Goal: Contribute content: Add original content to the website for others to see

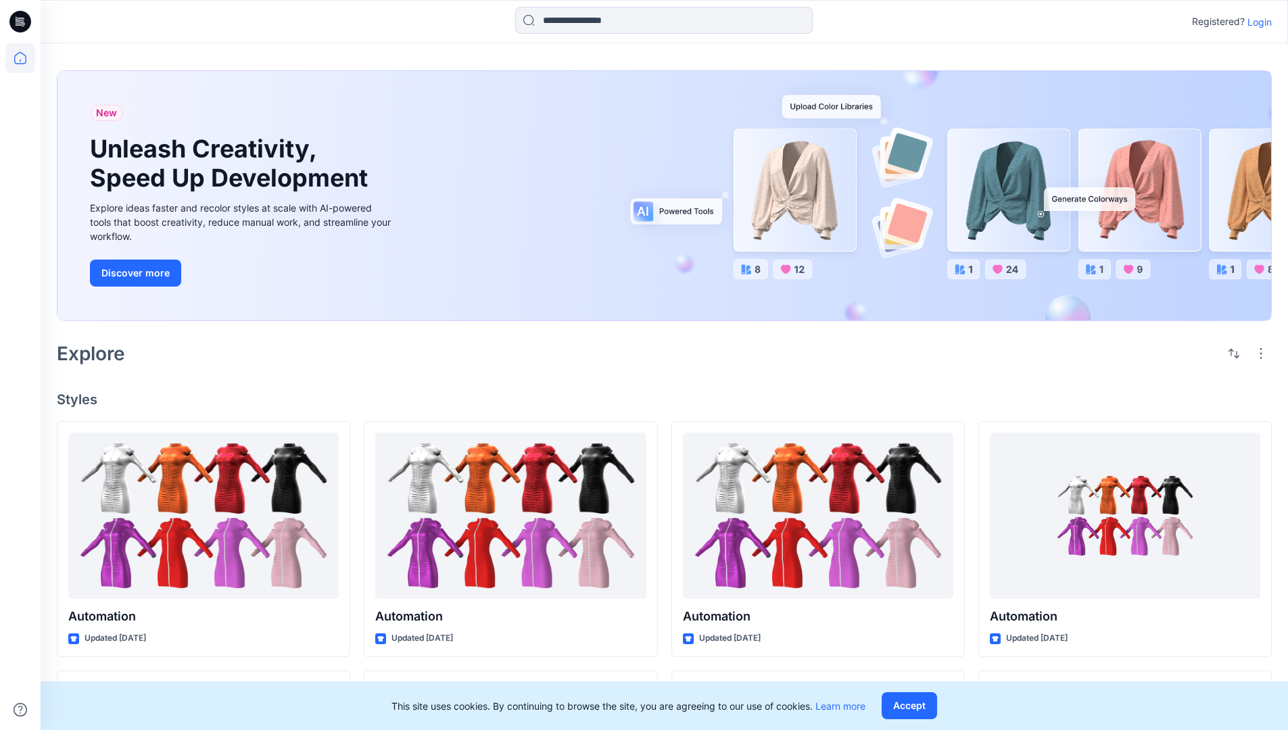
click at [1256, 22] on p "Login" at bounding box center [1259, 22] width 24 height 14
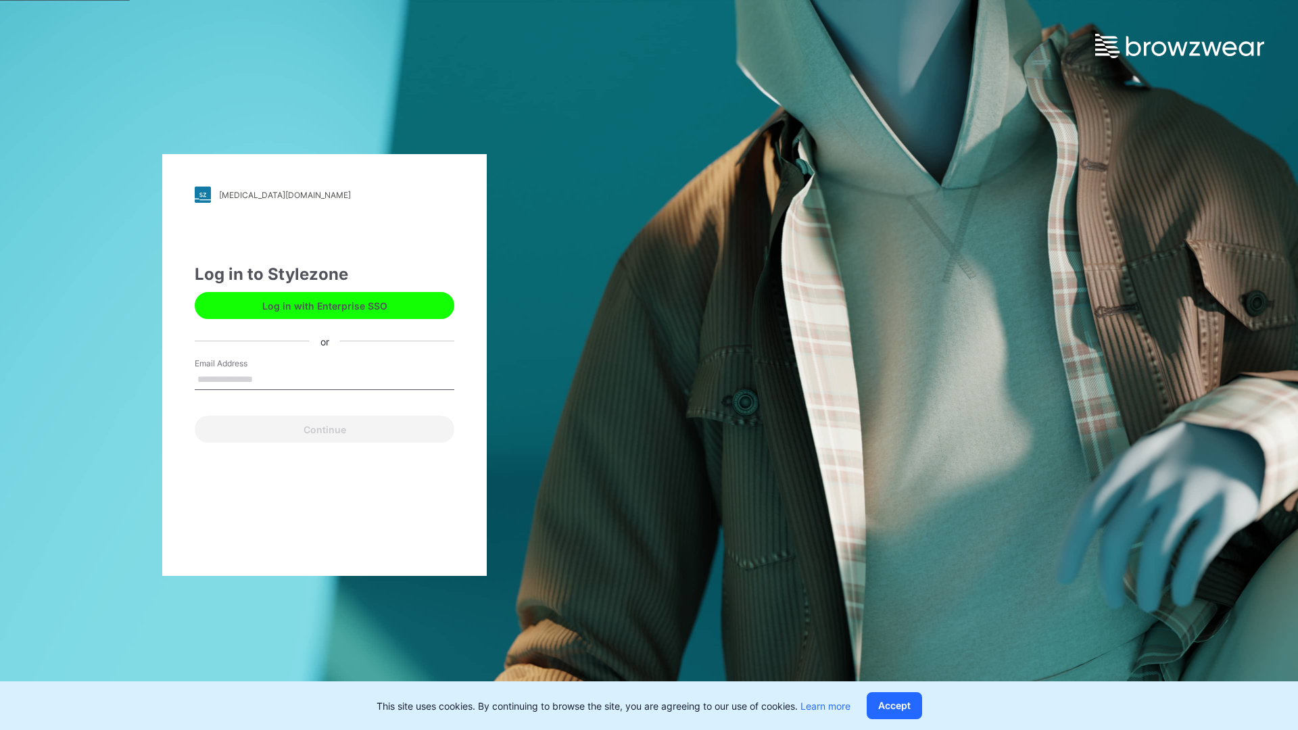
click at [267, 379] on input "Email Address" at bounding box center [325, 380] width 260 height 20
type input "**********"
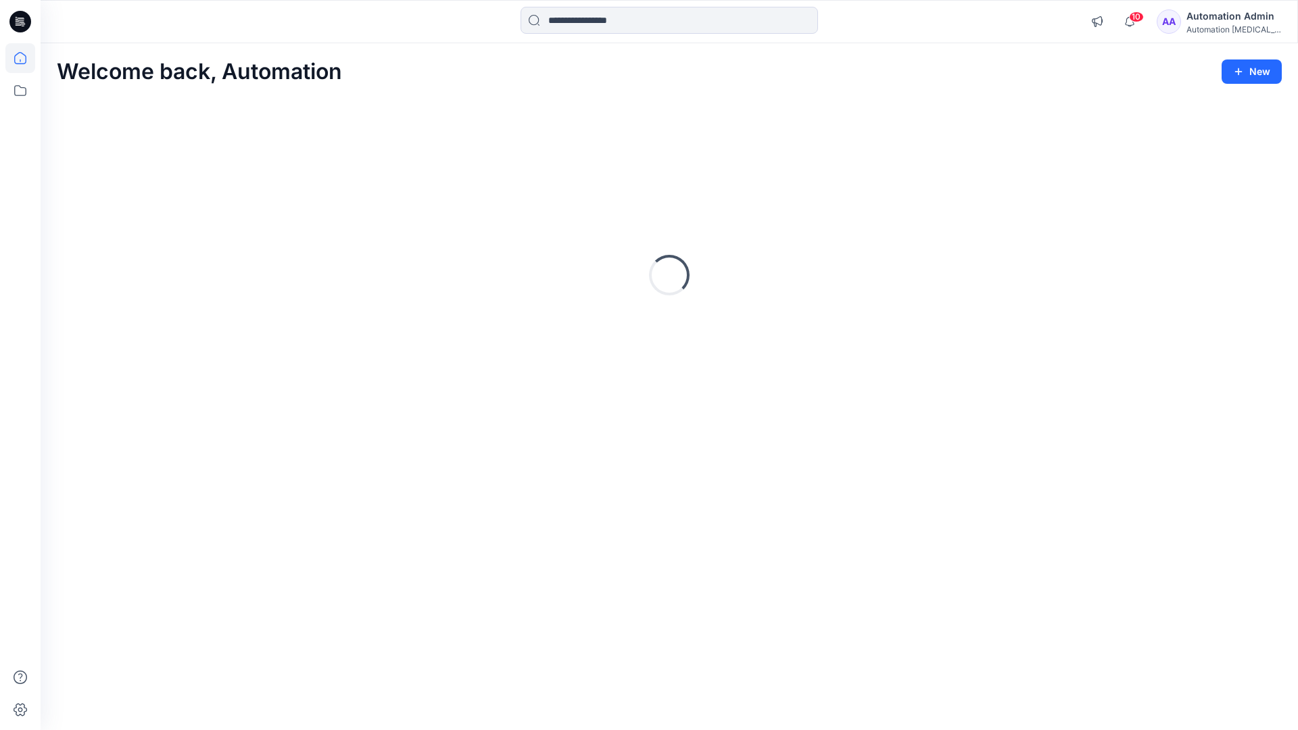
click at [26, 58] on icon at bounding box center [20, 58] width 12 height 12
click at [1258, 69] on button "New" at bounding box center [1252, 71] width 60 height 24
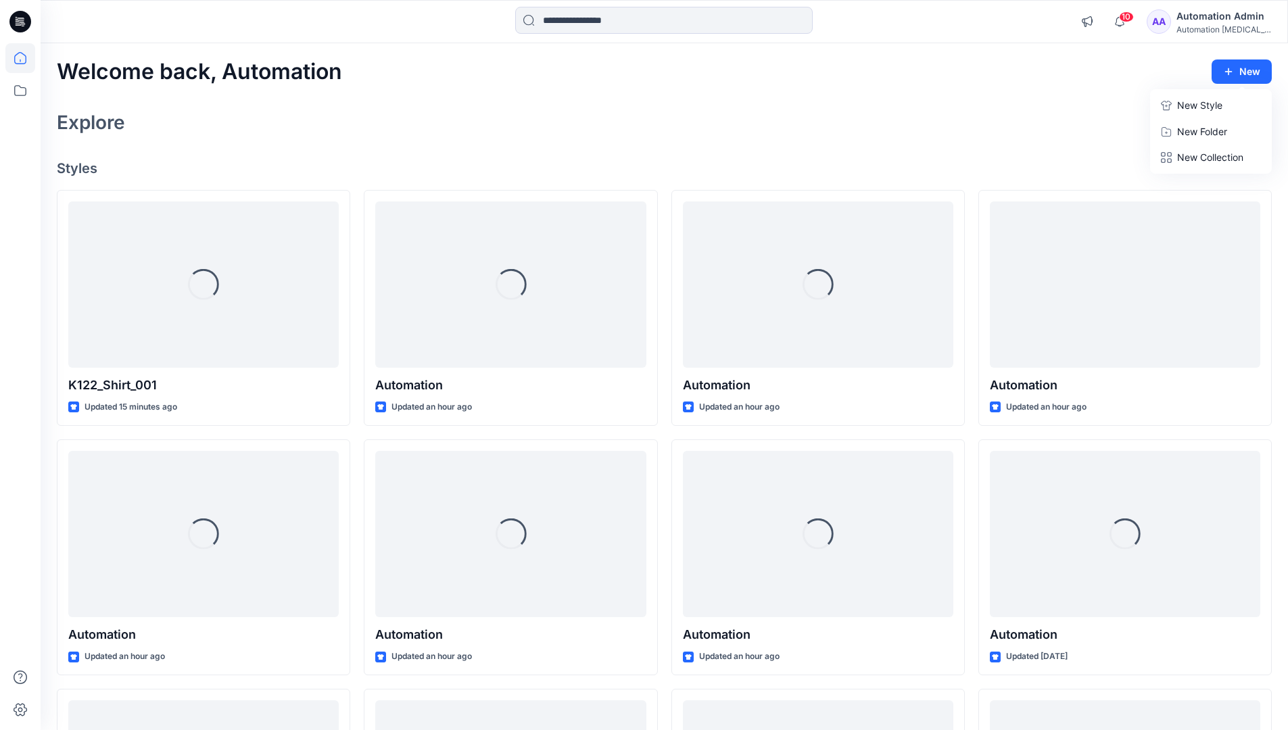
click at [1190, 101] on p "New Style" at bounding box center [1199, 105] width 45 height 16
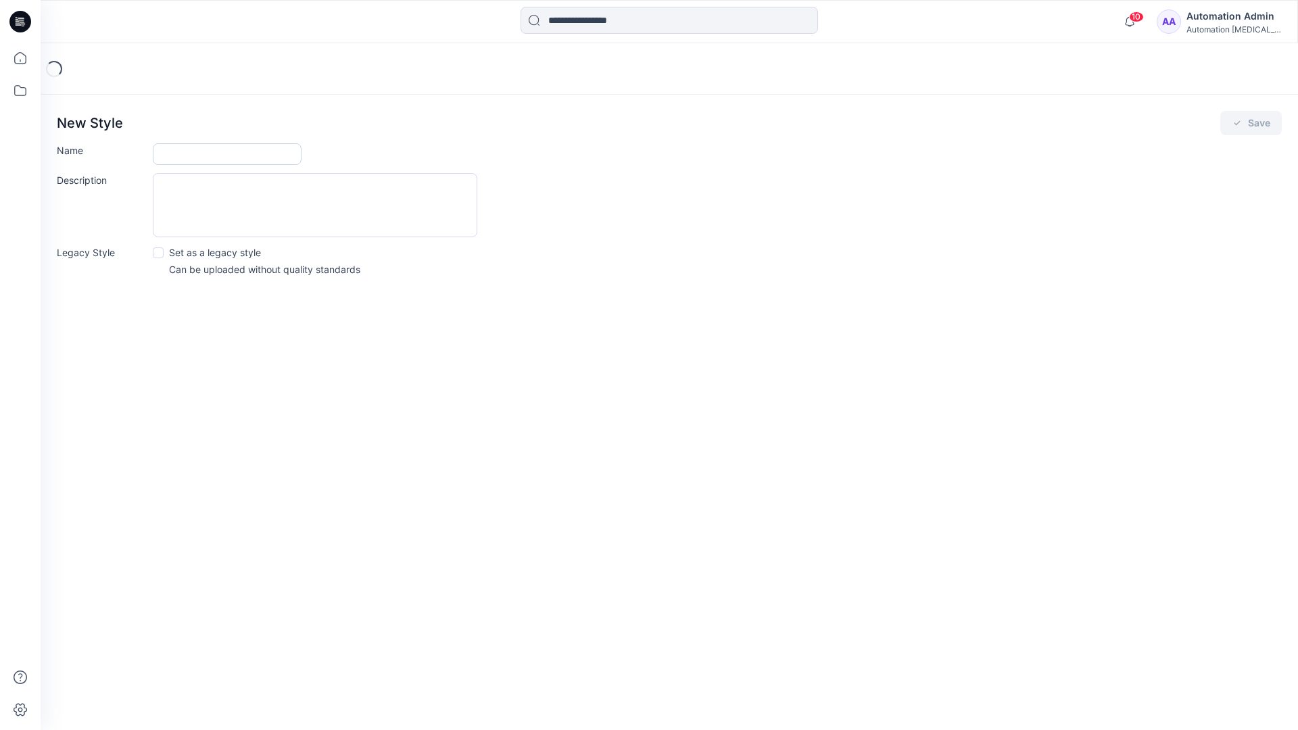
click at [189, 157] on input "Name" at bounding box center [227, 154] width 149 height 22
type input "**********"
click at [158, 252] on span at bounding box center [158, 252] width 11 height 11
click at [1250, 123] on button "Save" at bounding box center [1251, 123] width 62 height 24
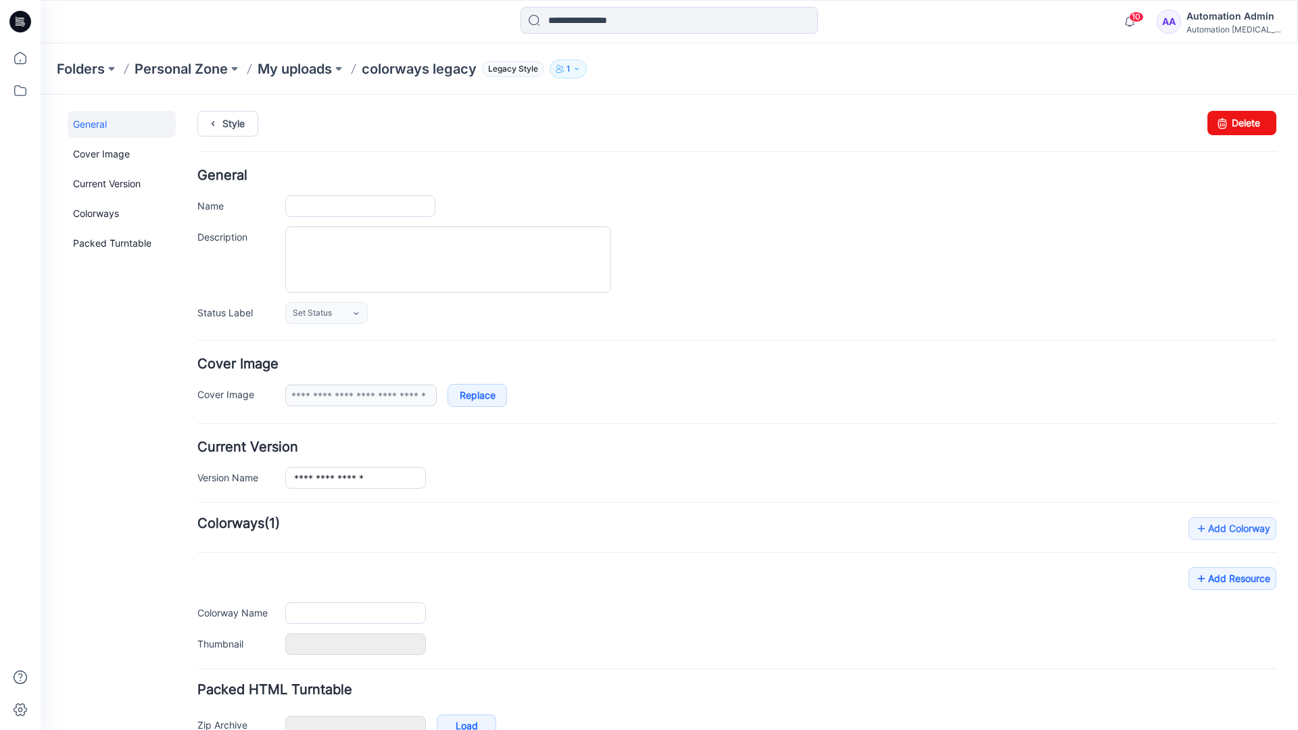
type input "**********"
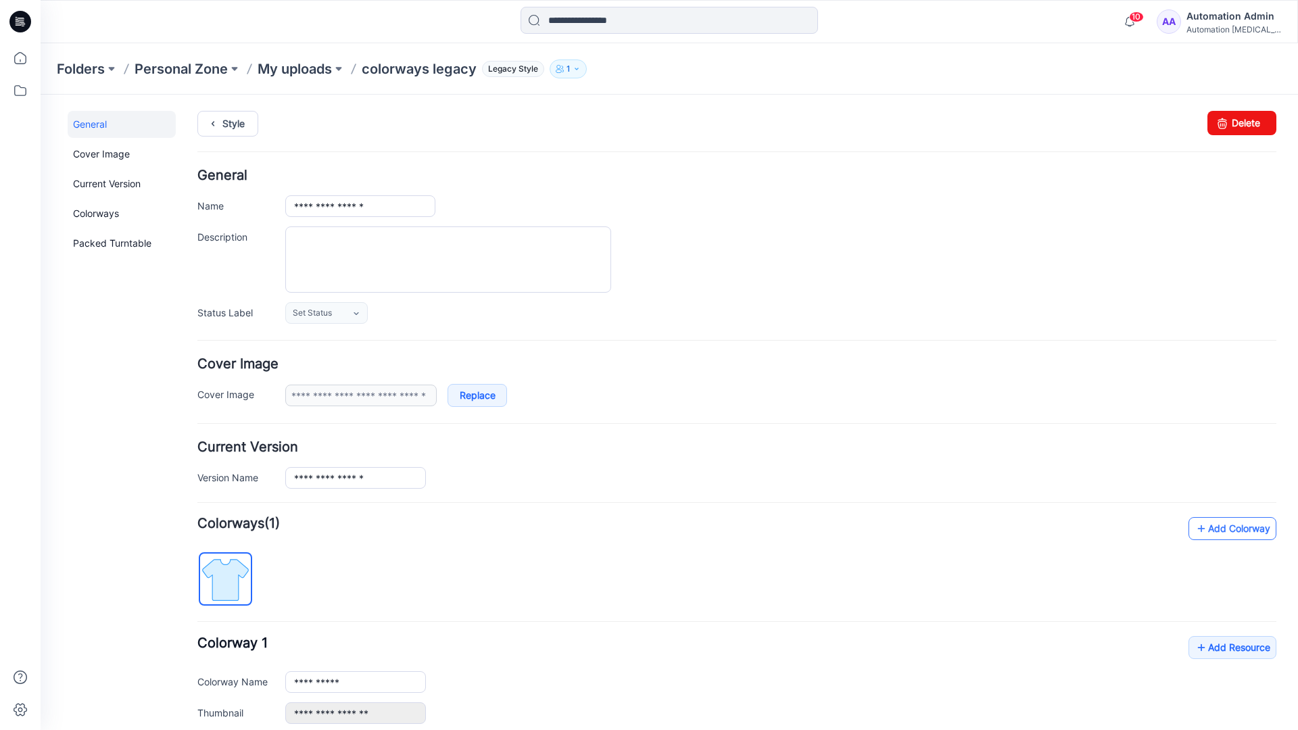
click at [1213, 533] on link "Add Colorway" at bounding box center [1233, 528] width 88 height 23
click at [1212, 529] on link "Add Colorway" at bounding box center [1233, 528] width 88 height 23
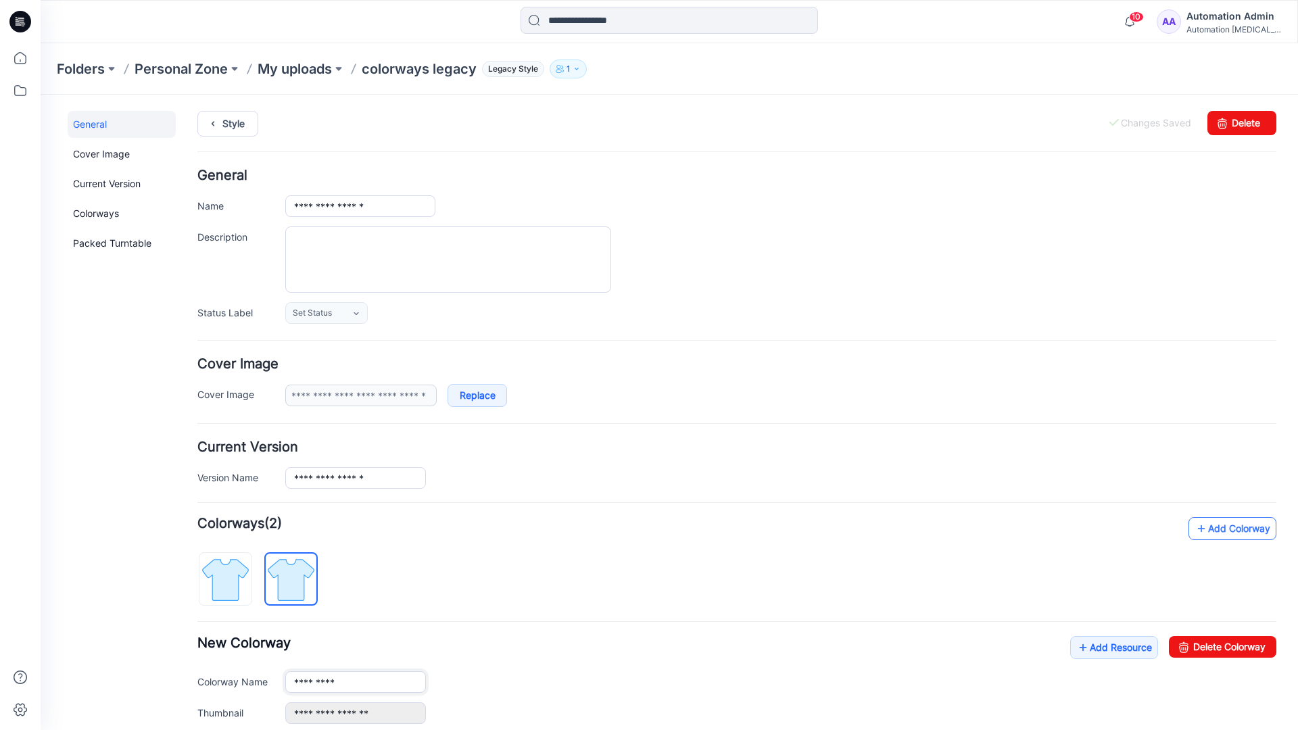
type input "**********"
click at [302, 578] on img at bounding box center [291, 579] width 51 height 51
click at [336, 684] on input "**********" at bounding box center [355, 682] width 141 height 22
click at [356, 681] on input "**********" at bounding box center [355, 682] width 141 height 22
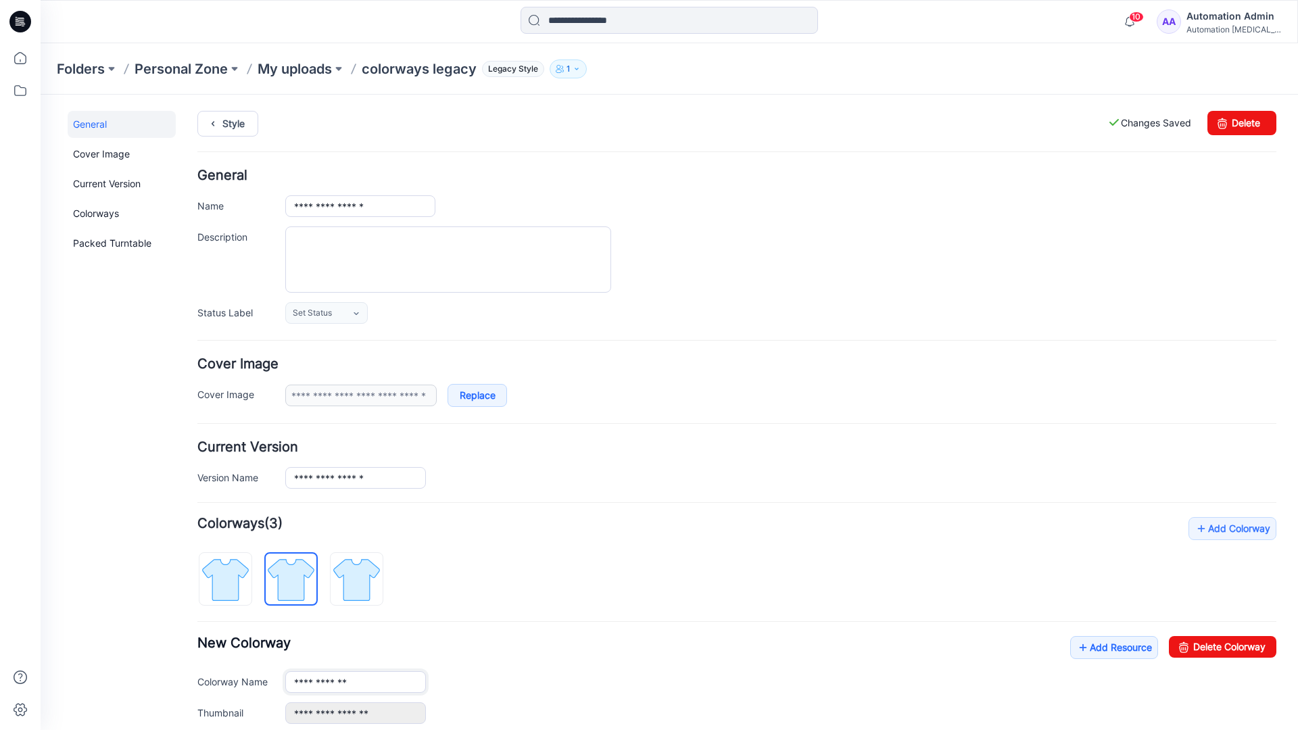
click at [356, 681] on input "**********" at bounding box center [355, 682] width 141 height 22
type input "*"
click at [239, 570] on img at bounding box center [225, 579] width 51 height 51
click at [1107, 650] on link "Add Resource" at bounding box center [1114, 647] width 88 height 23
type input "**********"
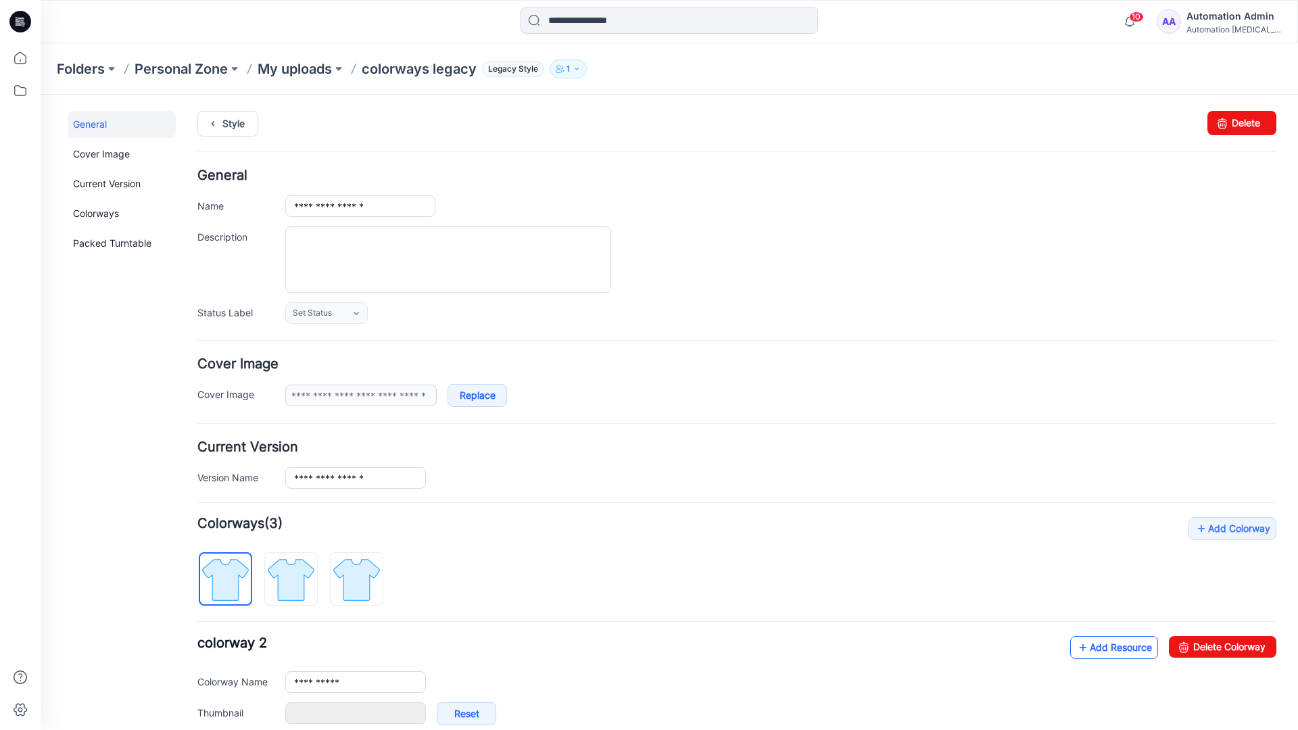
type input "**********"
click at [271, 713] on link at bounding box center [271, 713] width 11 height 11
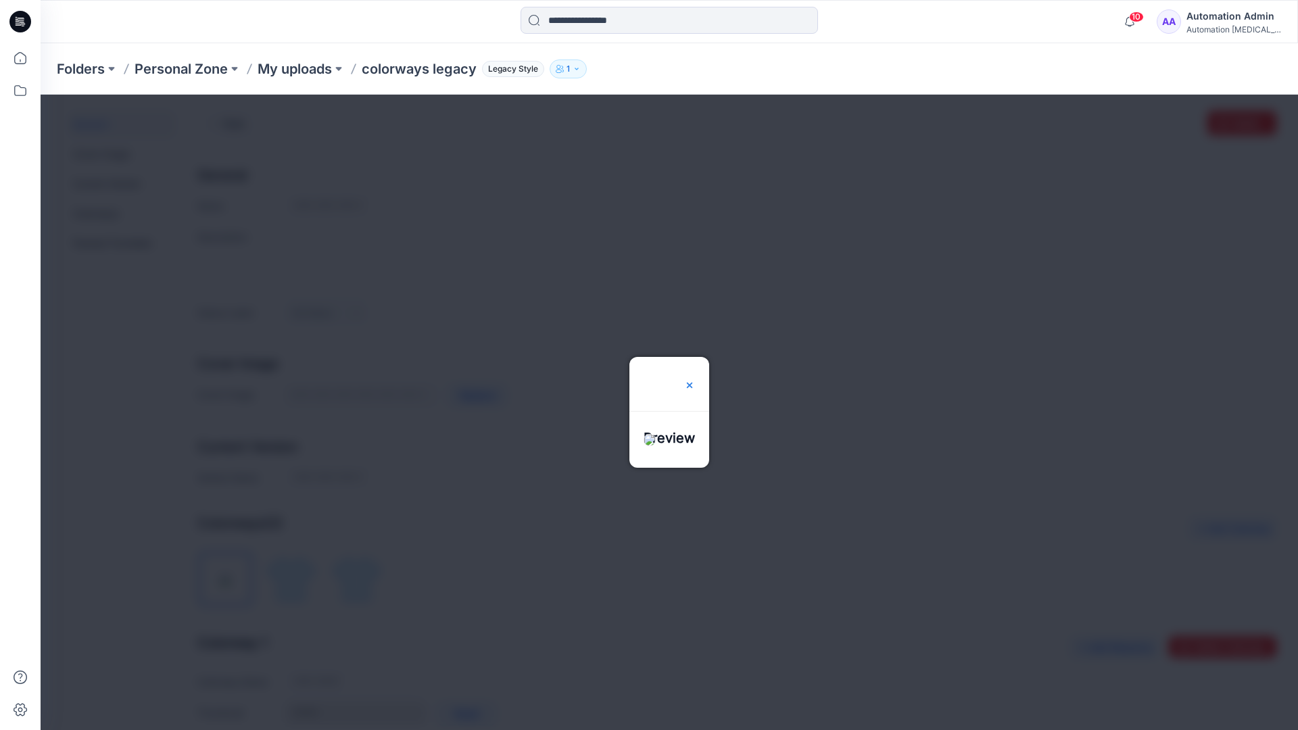
click at [695, 380] on img at bounding box center [689, 385] width 11 height 11
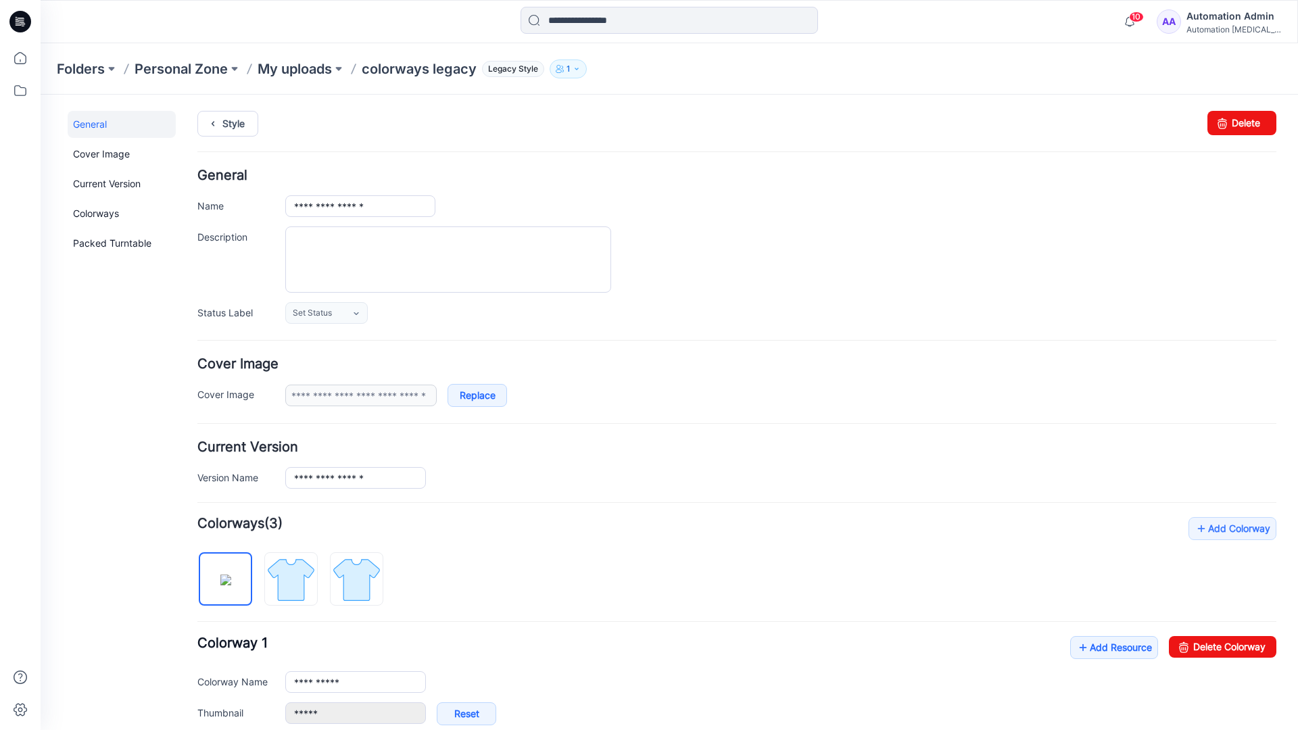
scroll to position [231, 0]
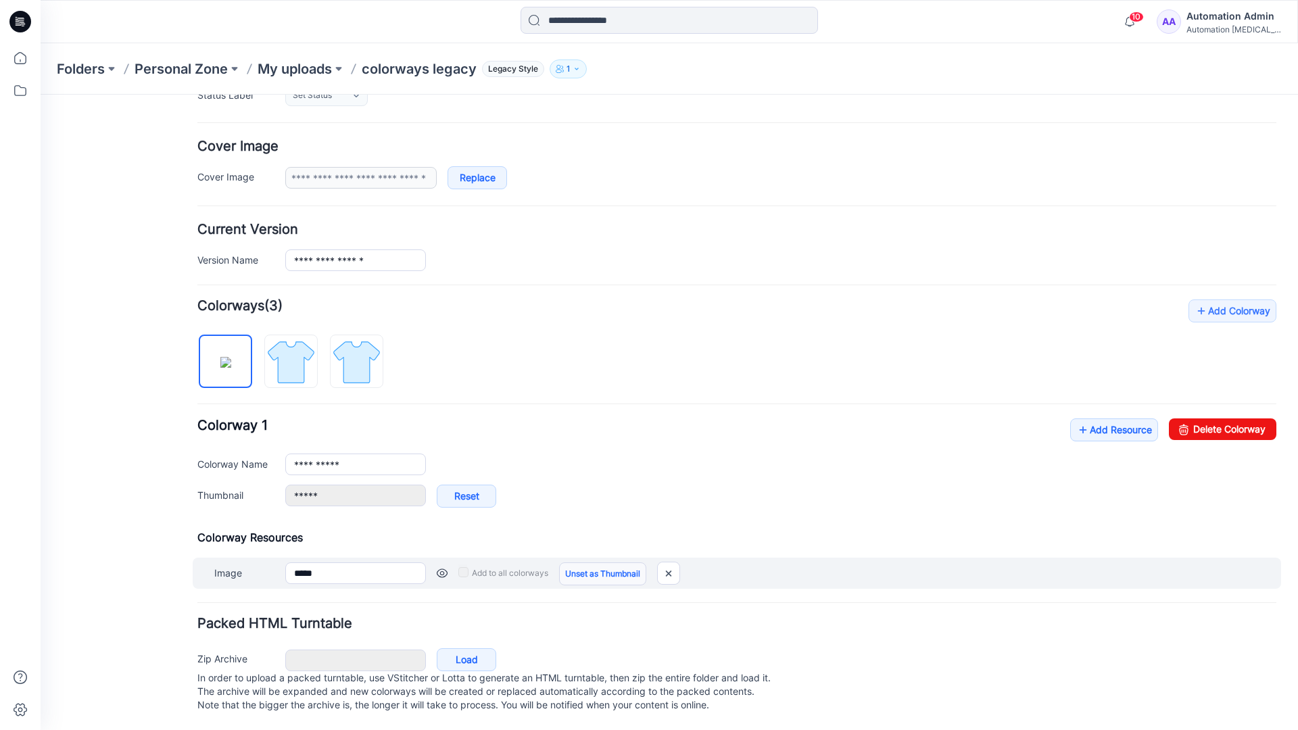
click at [598, 563] on link "Unset as Thumbnail" at bounding box center [602, 574] width 87 height 23
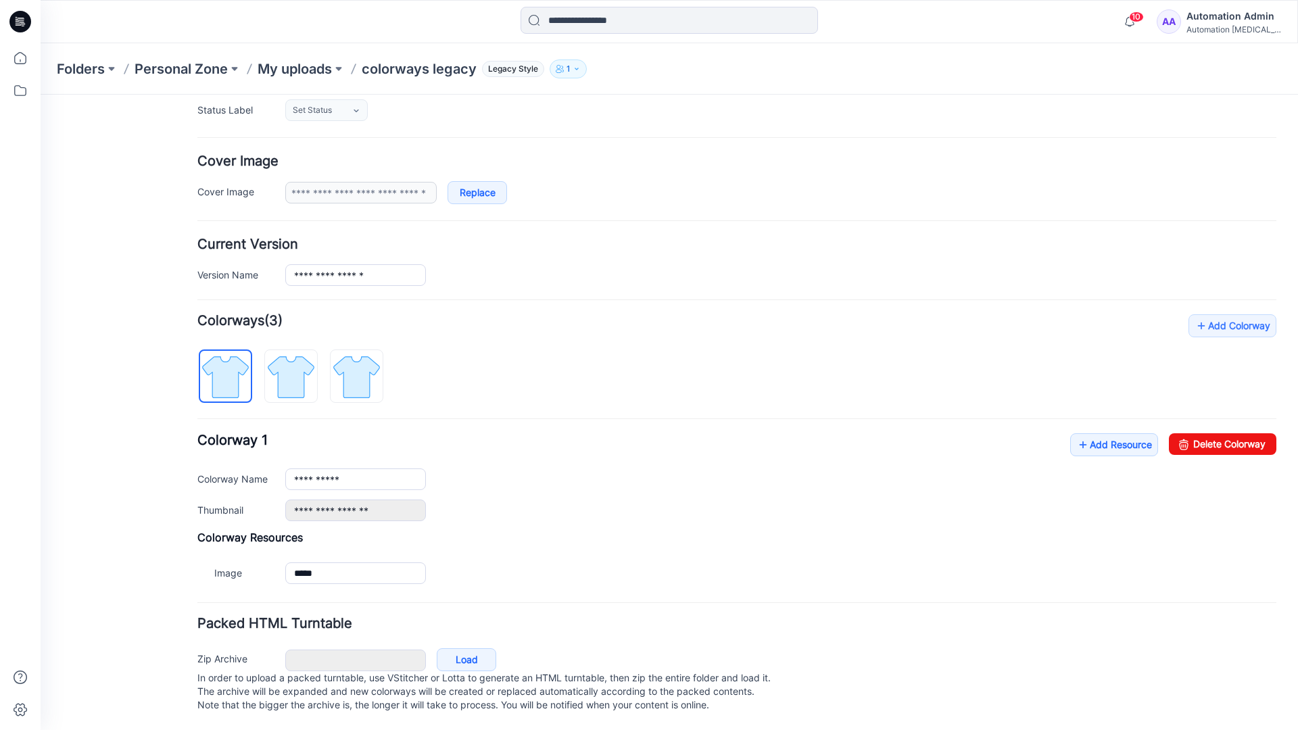
scroll to position [216, 0]
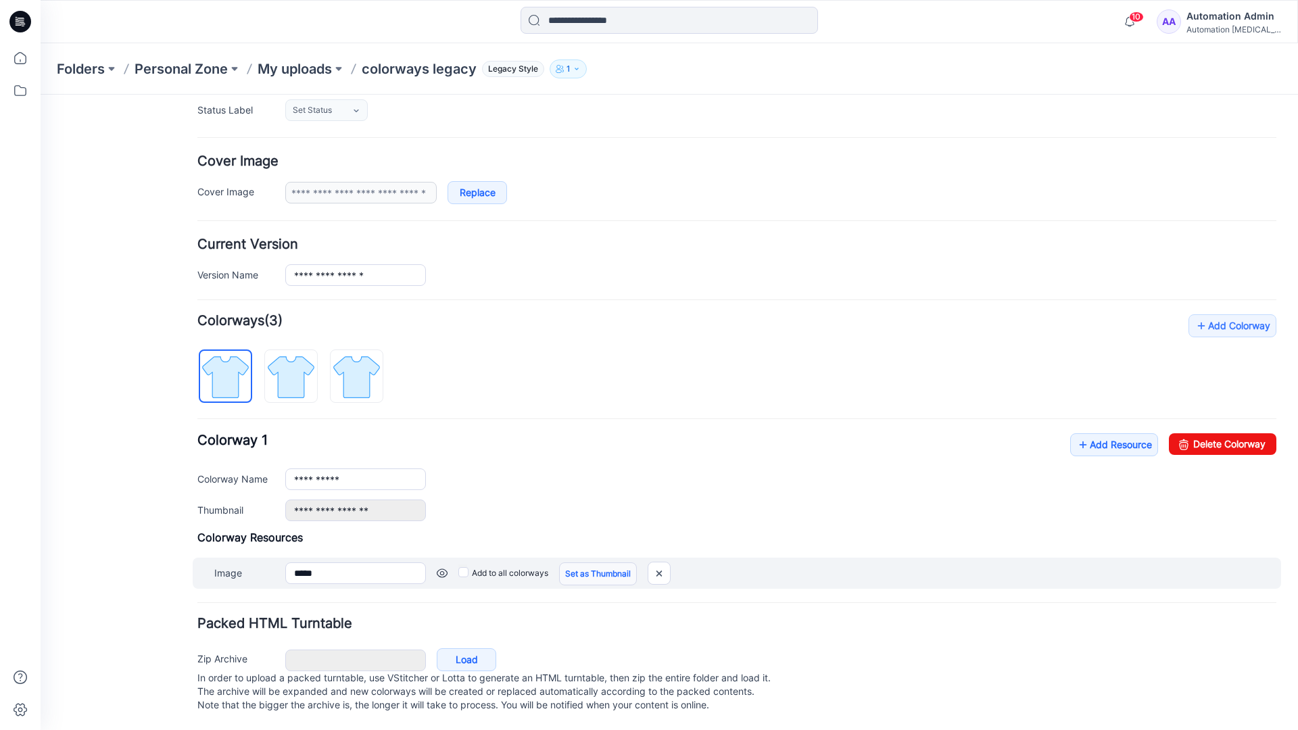
click at [577, 563] on link "Set as Thumbnail" at bounding box center [598, 574] width 78 height 23
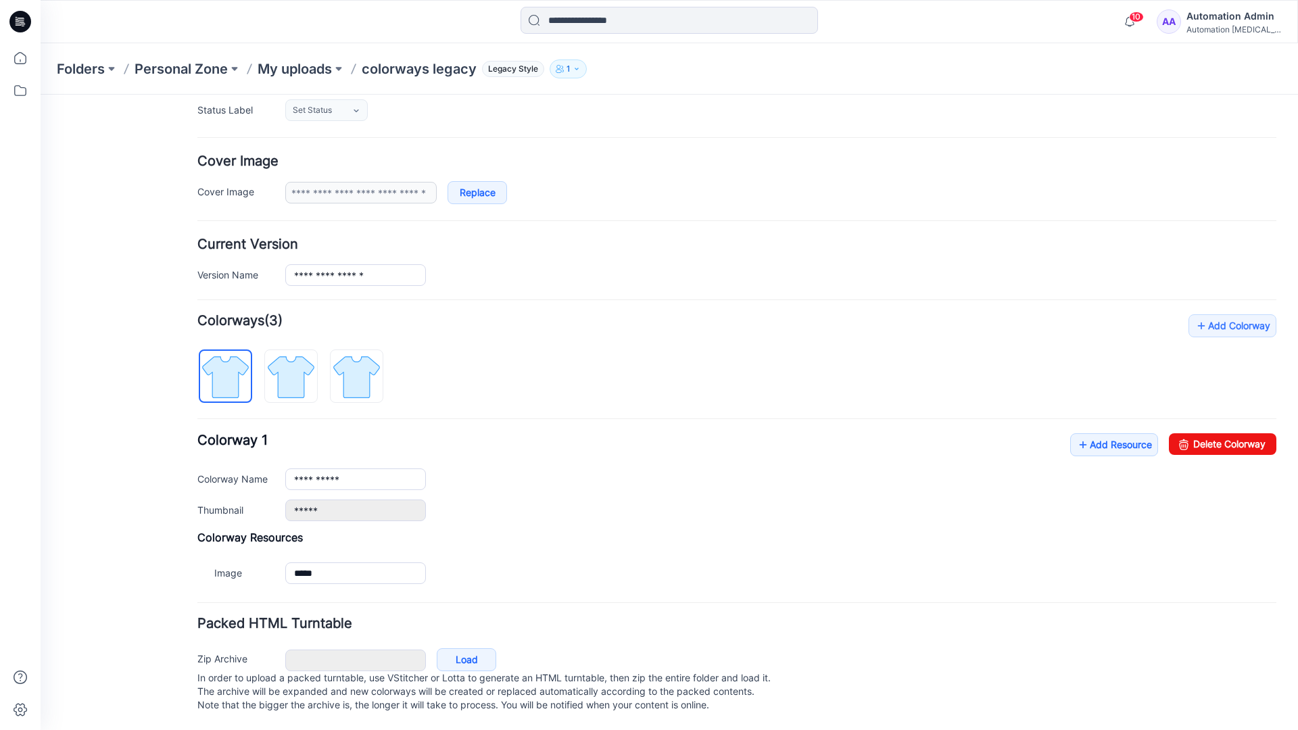
click at [41, 95] on link "Reset" at bounding box center [41, 95] width 0 height 0
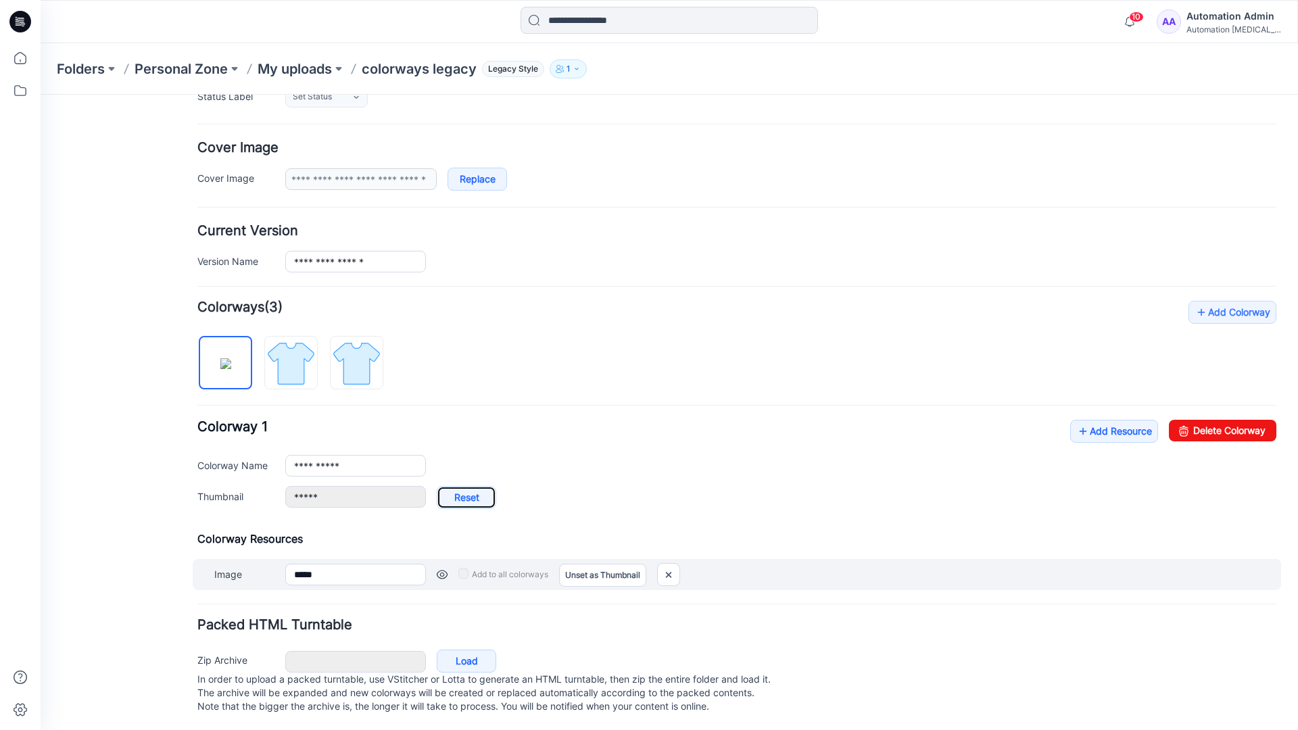
type input "**********"
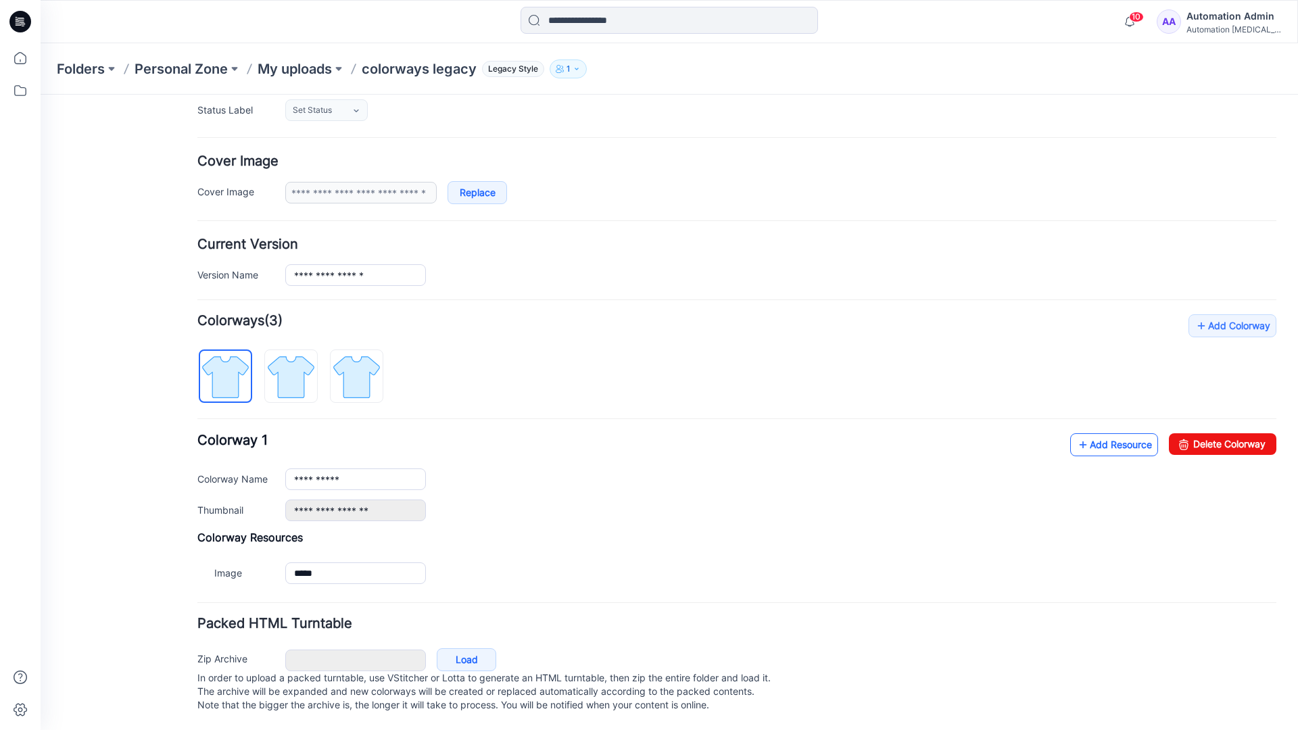
click at [1105, 433] on link "Add Resource" at bounding box center [1114, 444] width 88 height 23
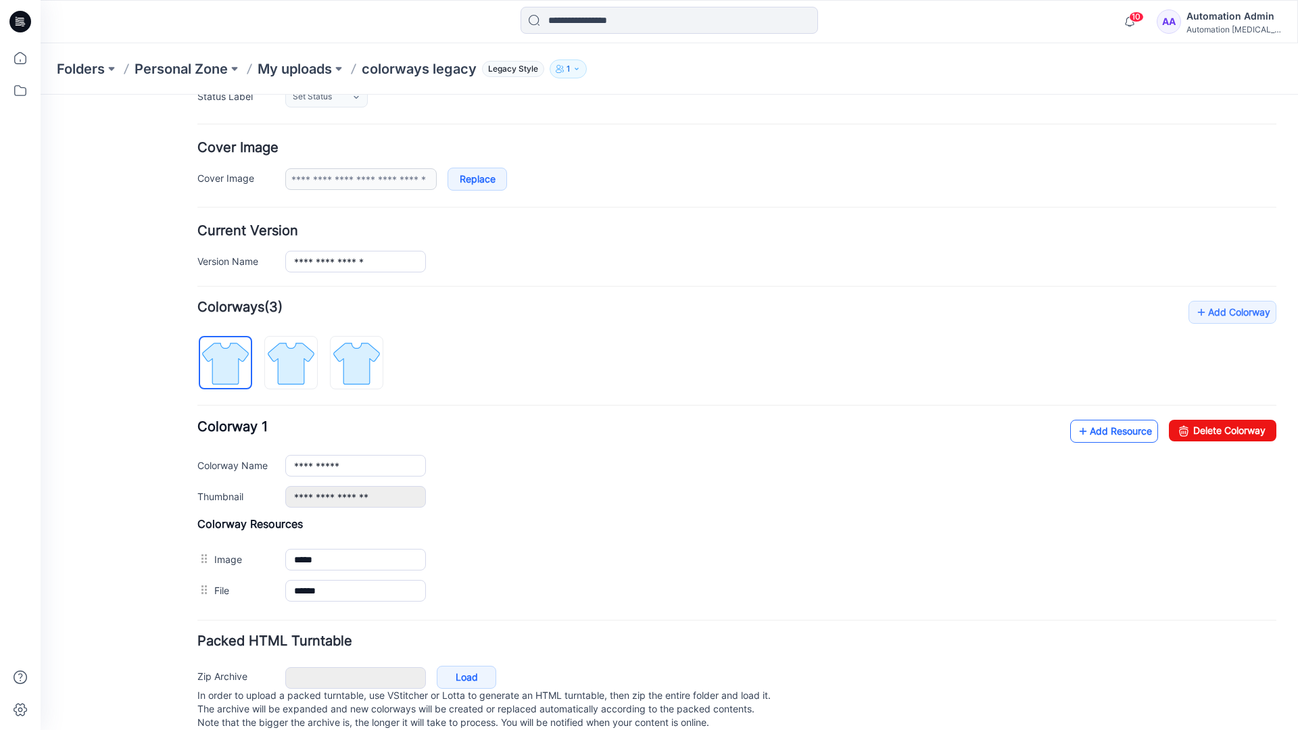
click at [1112, 431] on link "Add Resource" at bounding box center [1114, 431] width 88 height 23
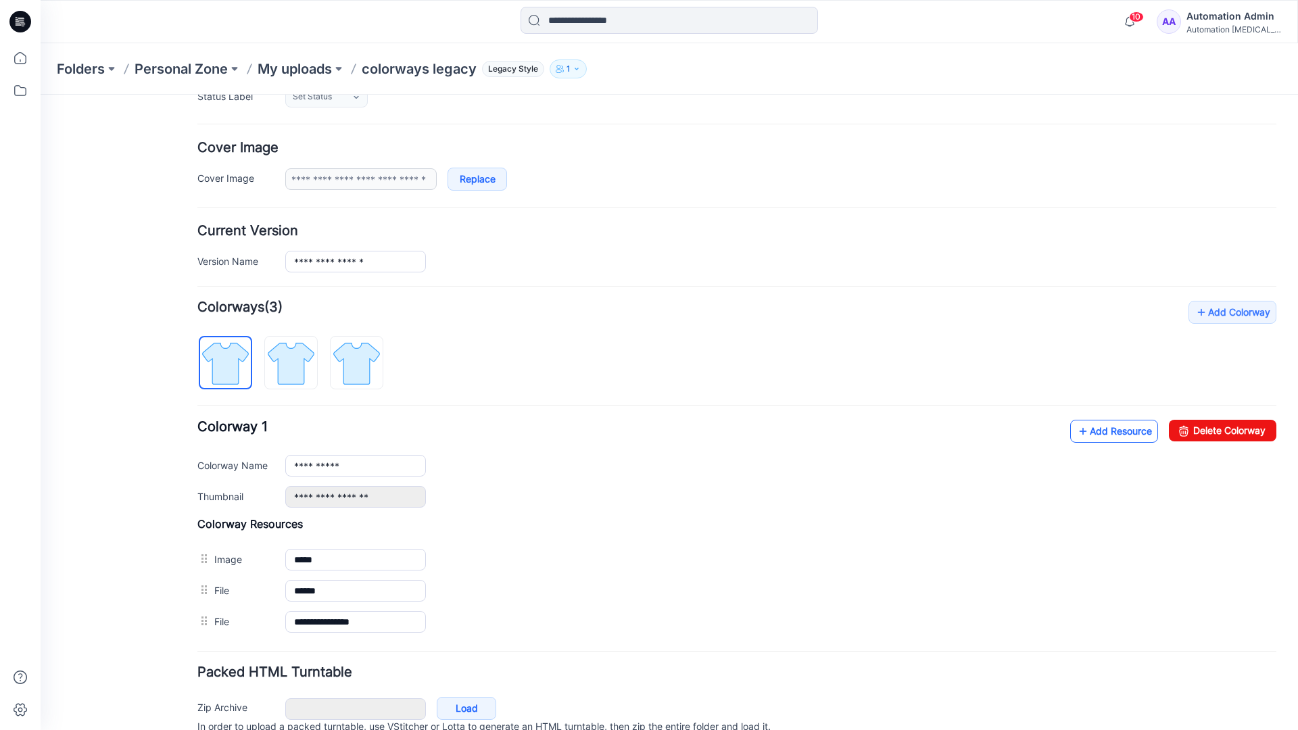
click at [1093, 431] on link "Add Resource" at bounding box center [1114, 431] width 88 height 23
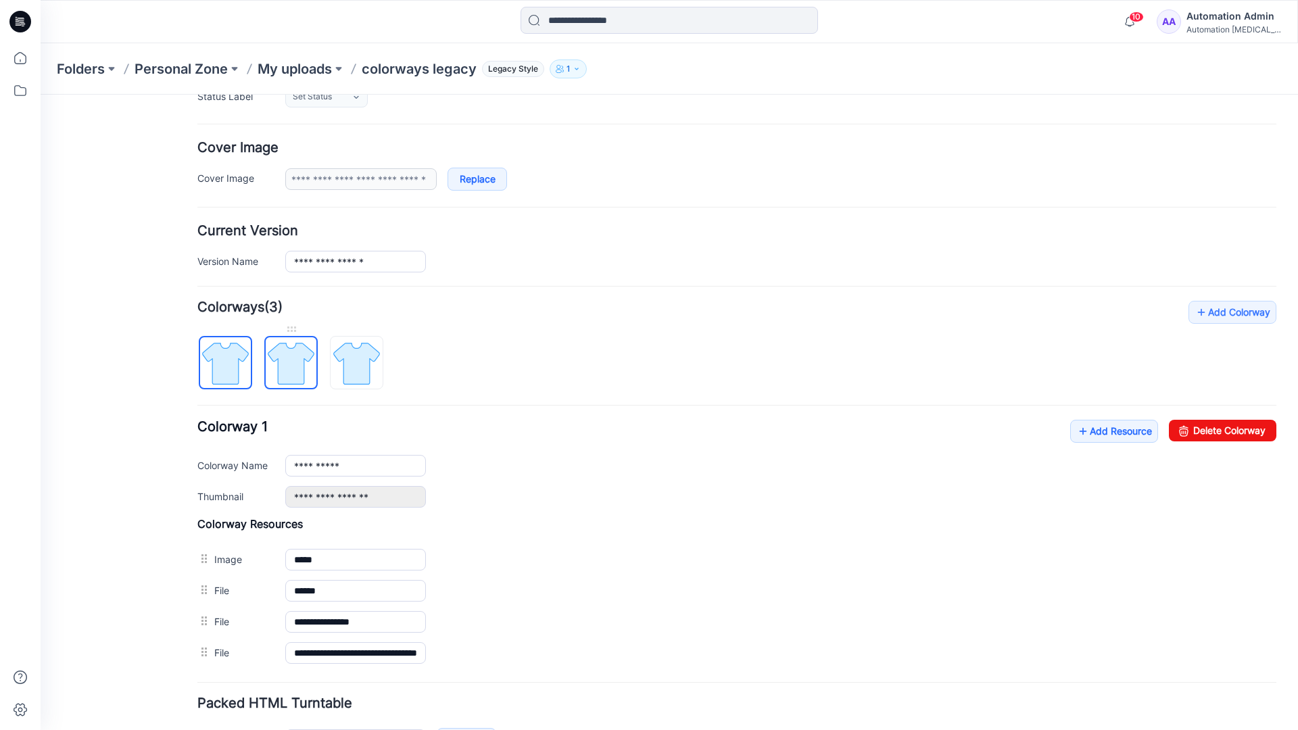
click at [304, 375] on img at bounding box center [291, 363] width 51 height 51
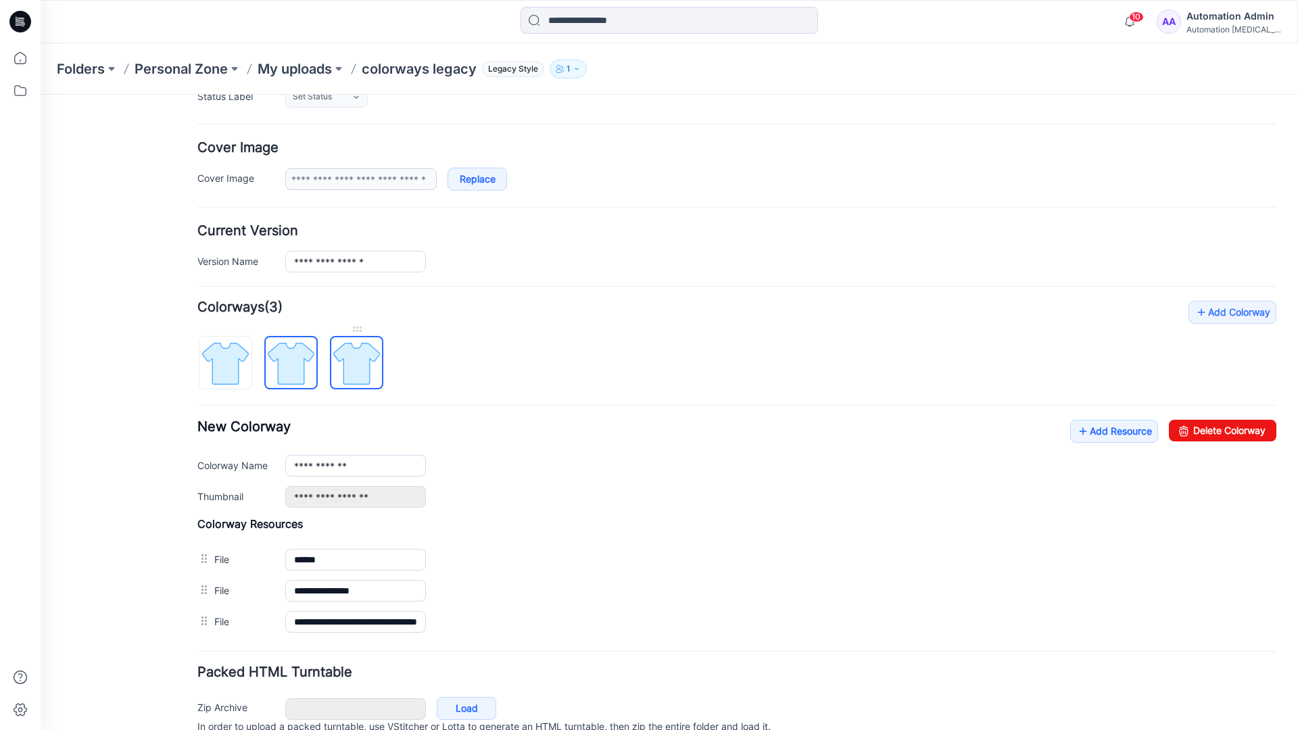
click at [373, 378] on img at bounding box center [356, 363] width 51 height 51
click at [305, 375] on img at bounding box center [291, 363] width 51 height 51
click at [243, 378] on img at bounding box center [225, 363] width 51 height 51
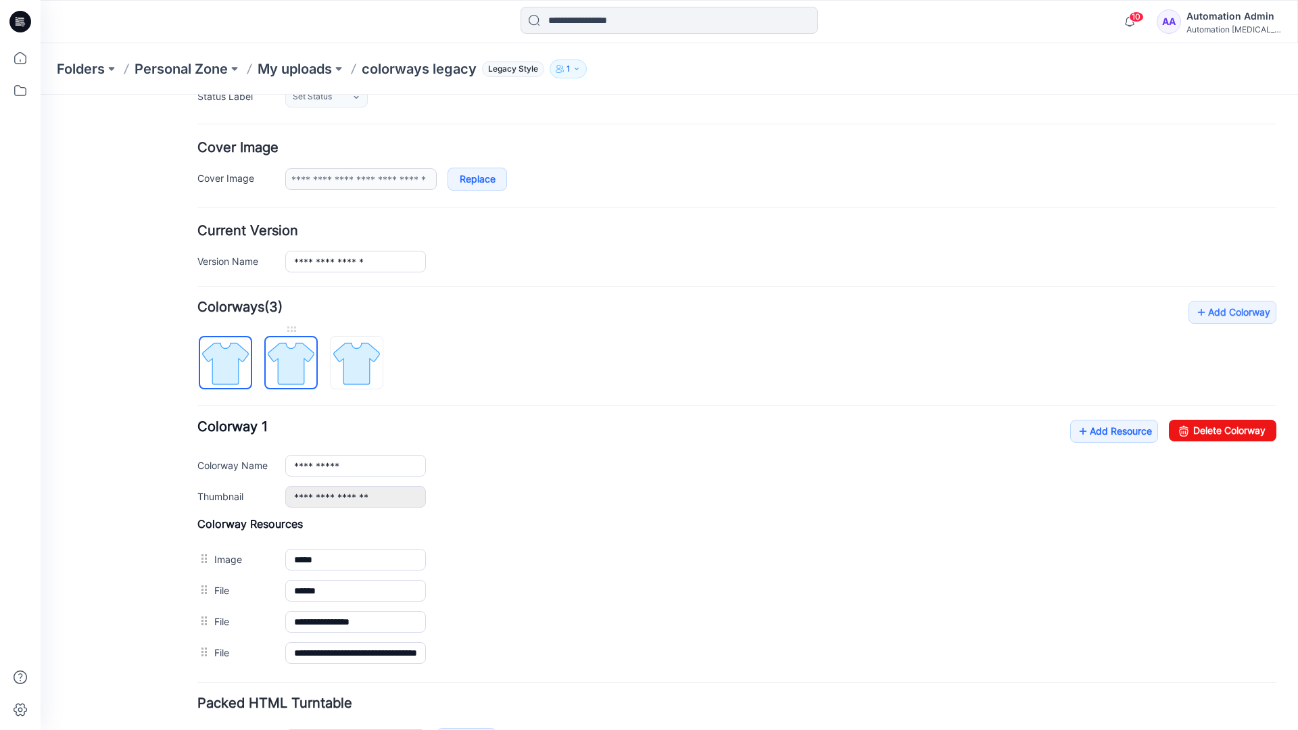
click at [285, 362] on img at bounding box center [291, 363] width 51 height 51
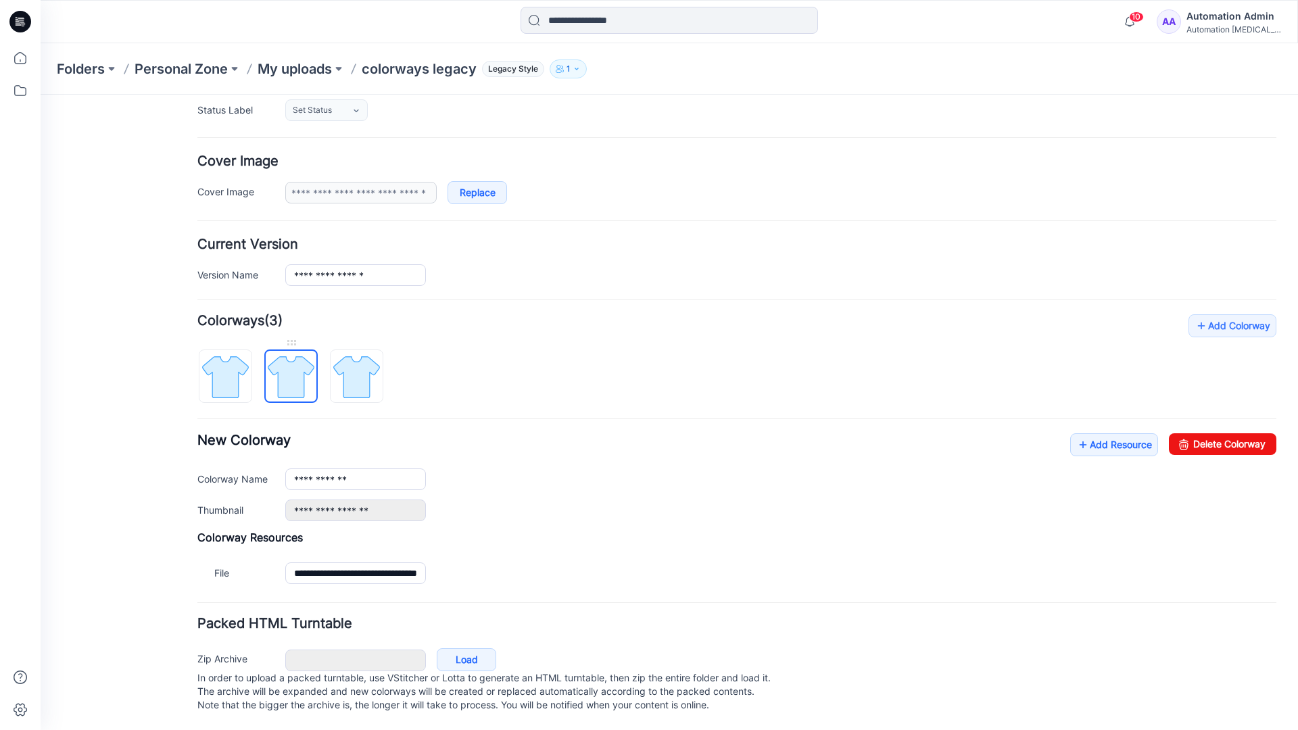
scroll to position [149, 0]
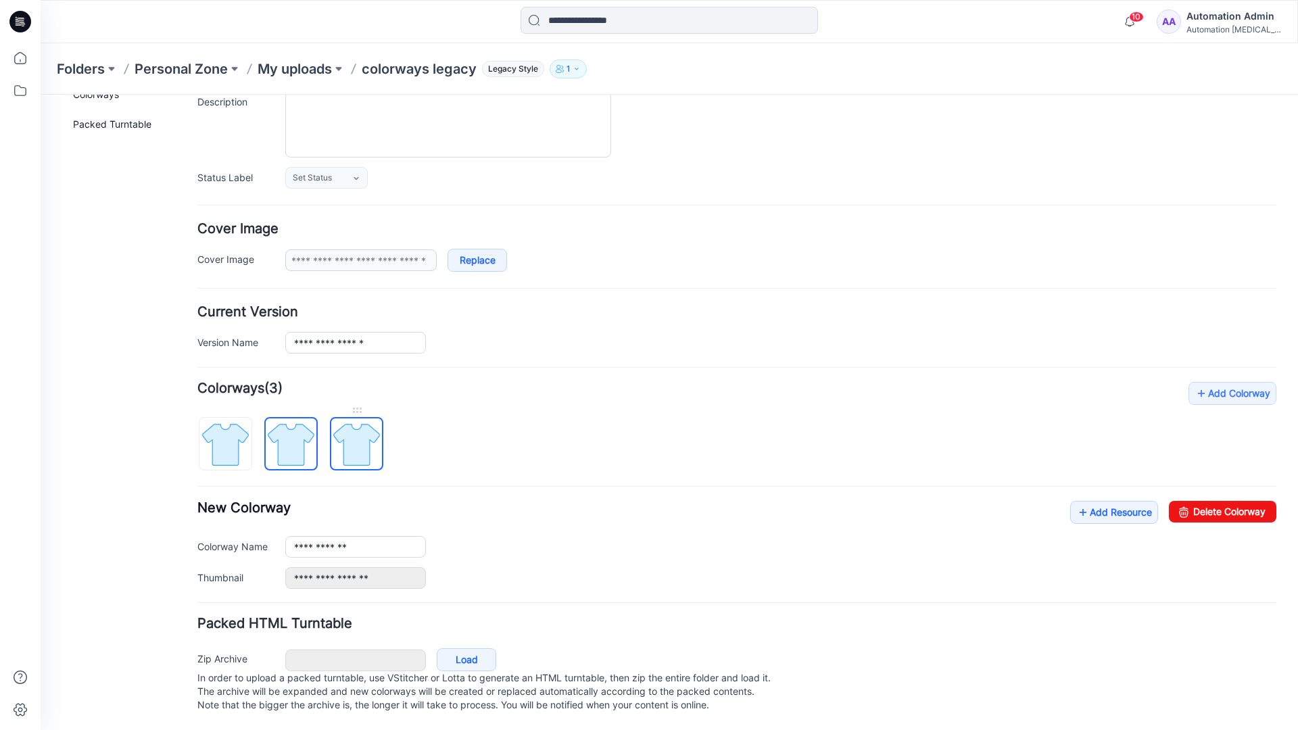
click at [356, 431] on img at bounding box center [356, 444] width 51 height 51
click at [286, 430] on img at bounding box center [291, 444] width 51 height 51
click at [350, 430] on img at bounding box center [356, 444] width 51 height 51
click at [291, 435] on img at bounding box center [291, 444] width 51 height 51
click at [235, 437] on img at bounding box center [225, 444] width 51 height 51
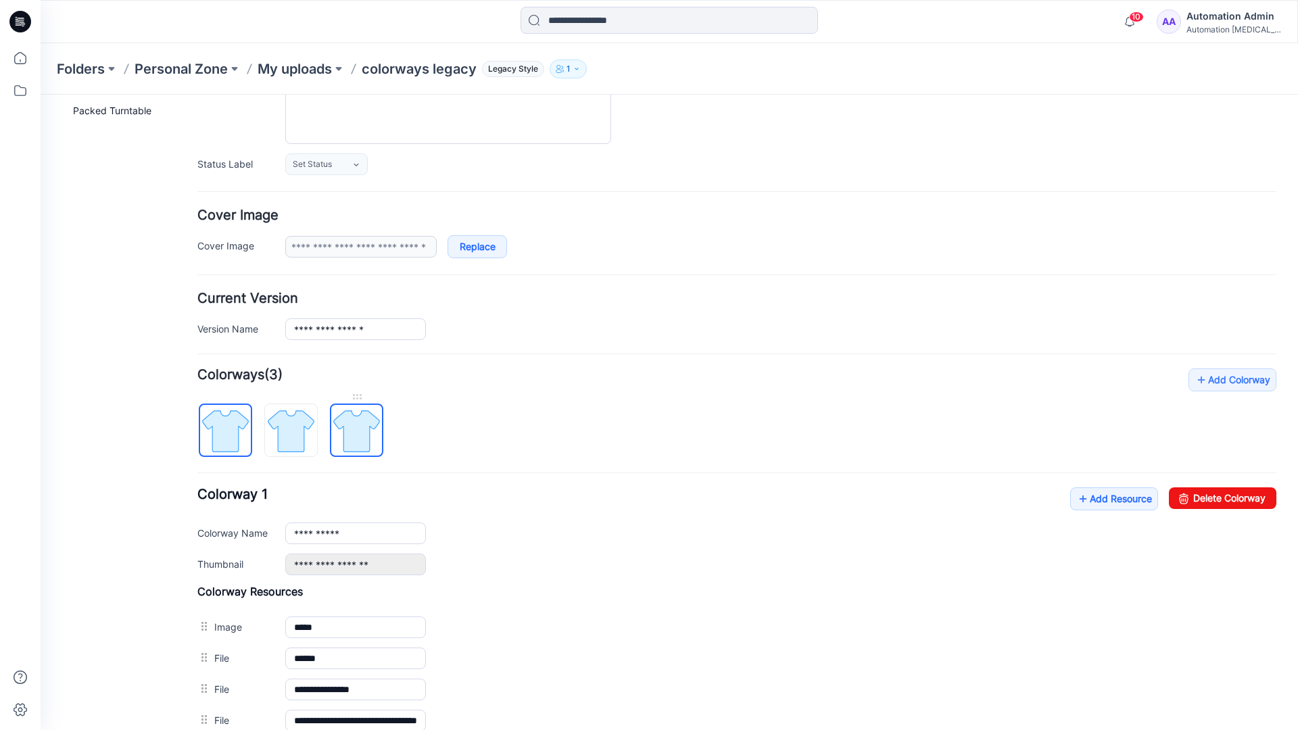
click at [354, 431] on img at bounding box center [356, 431] width 51 height 51
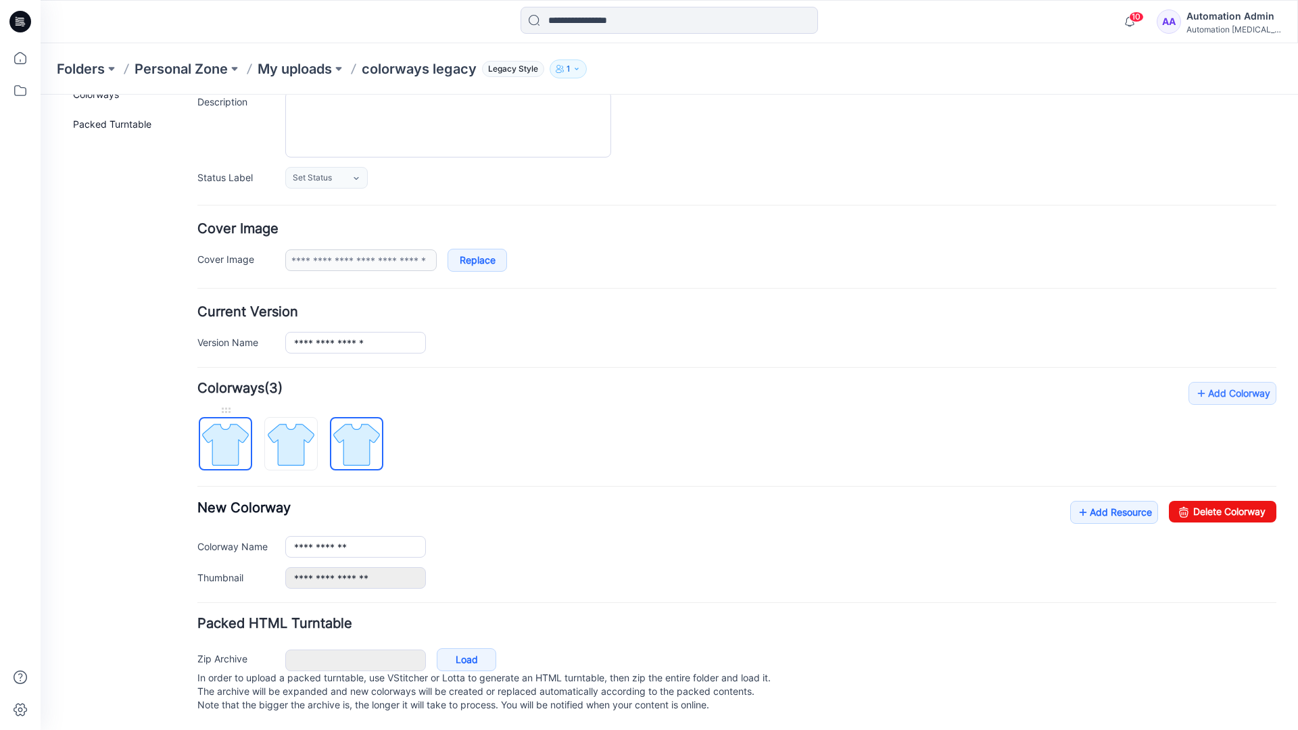
click at [239, 431] on img at bounding box center [225, 444] width 51 height 51
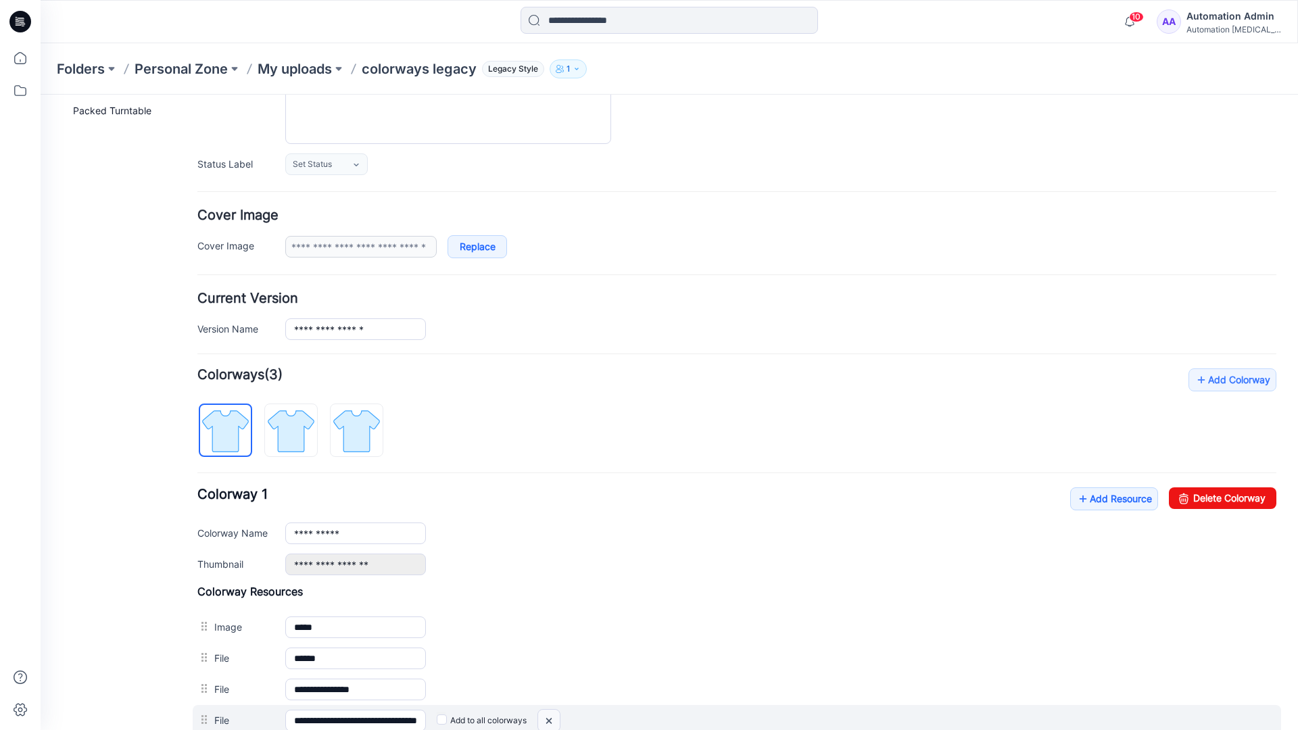
click at [41, 95] on img at bounding box center [41, 95] width 0 height 0
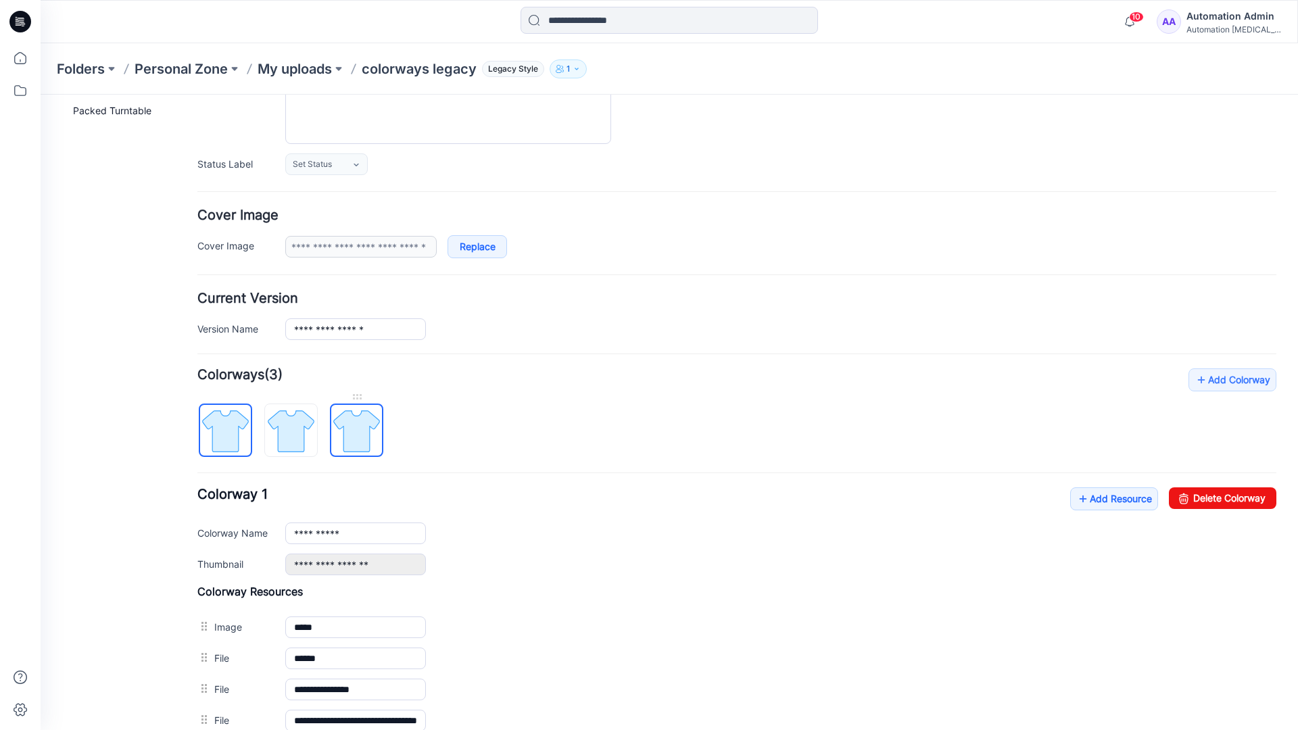
click at [355, 435] on img at bounding box center [356, 431] width 51 height 51
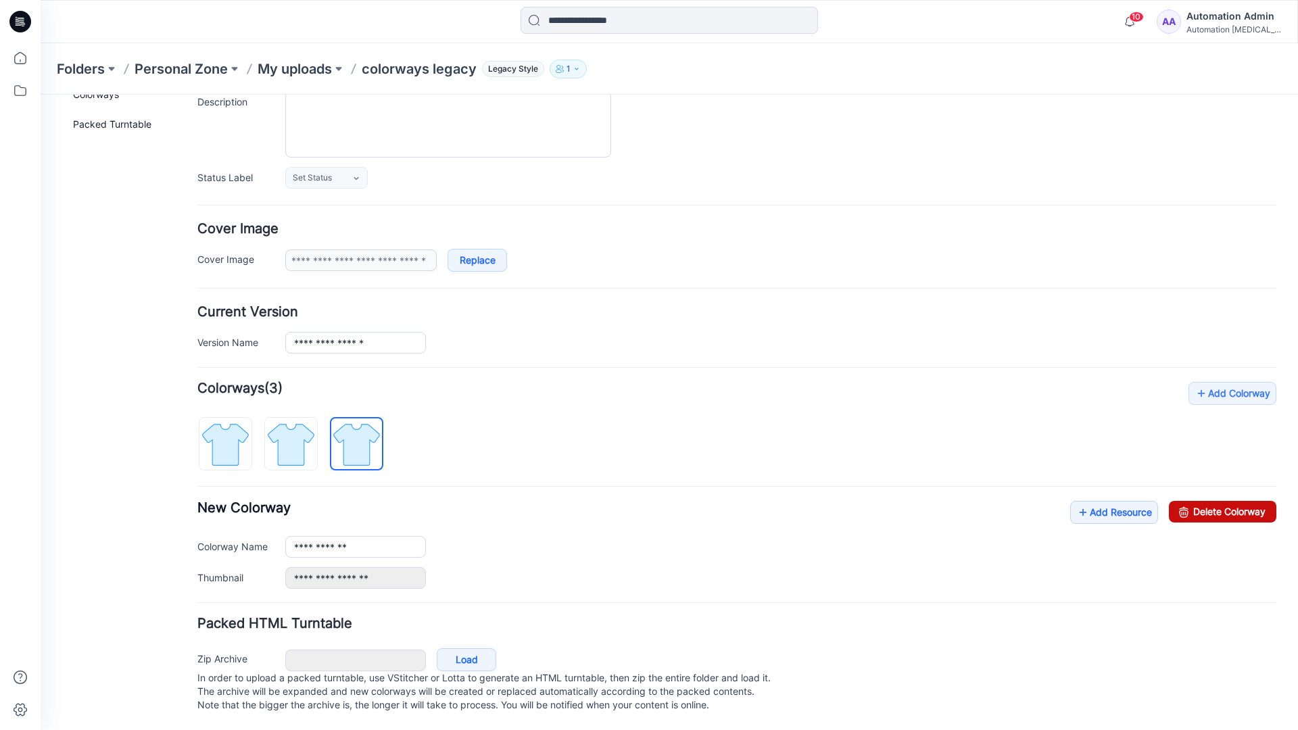
click at [1193, 501] on link "Delete Colorway" at bounding box center [1223, 512] width 108 height 22
click at [312, 424] on img at bounding box center [291, 444] width 51 height 51
click at [1234, 501] on link "Delete Colorway" at bounding box center [1223, 512] width 108 height 22
type input "**********"
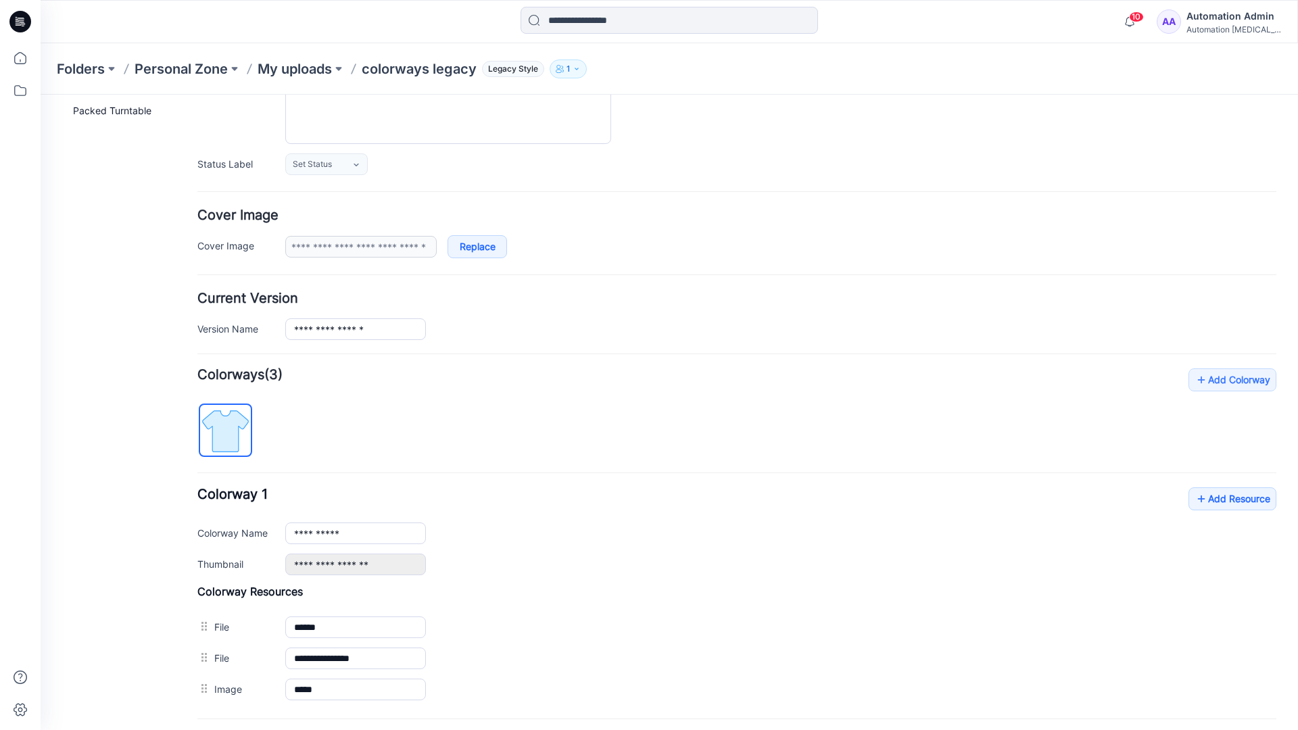
scroll to position [0, 0]
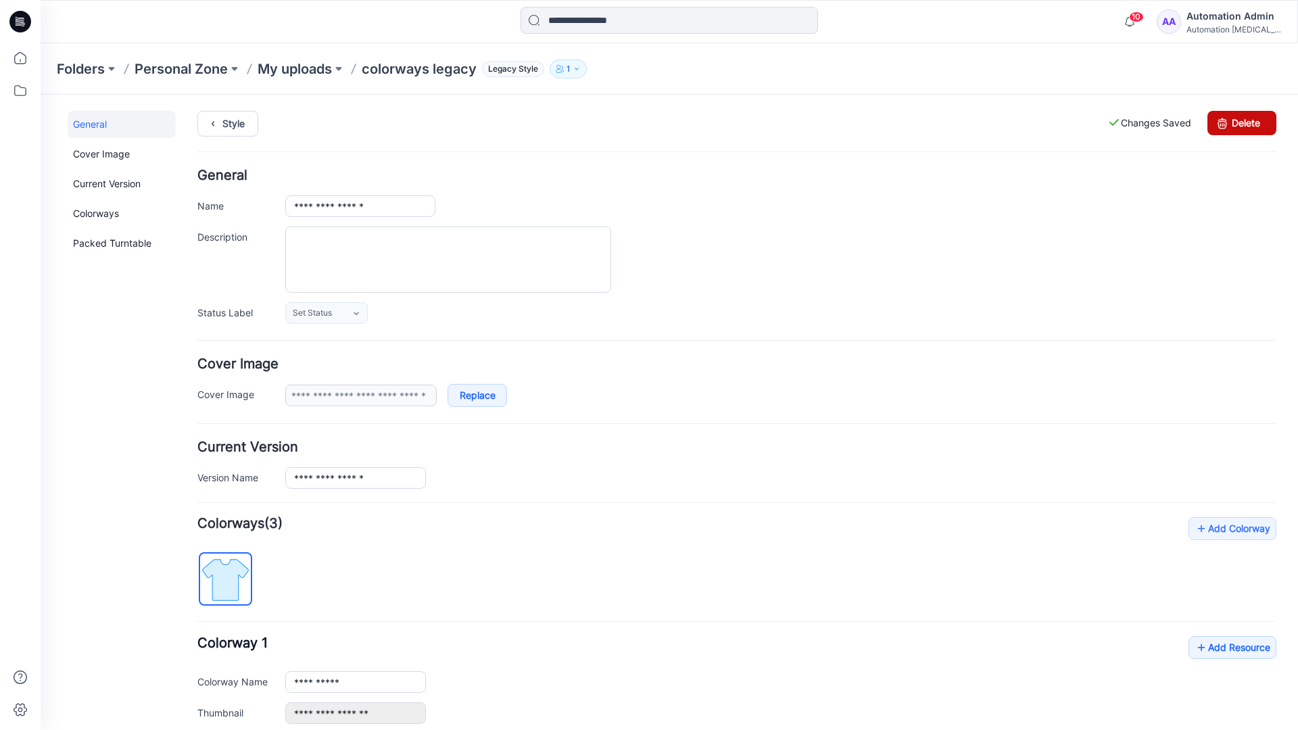
click at [1242, 123] on link "Delete" at bounding box center [1242, 123] width 69 height 24
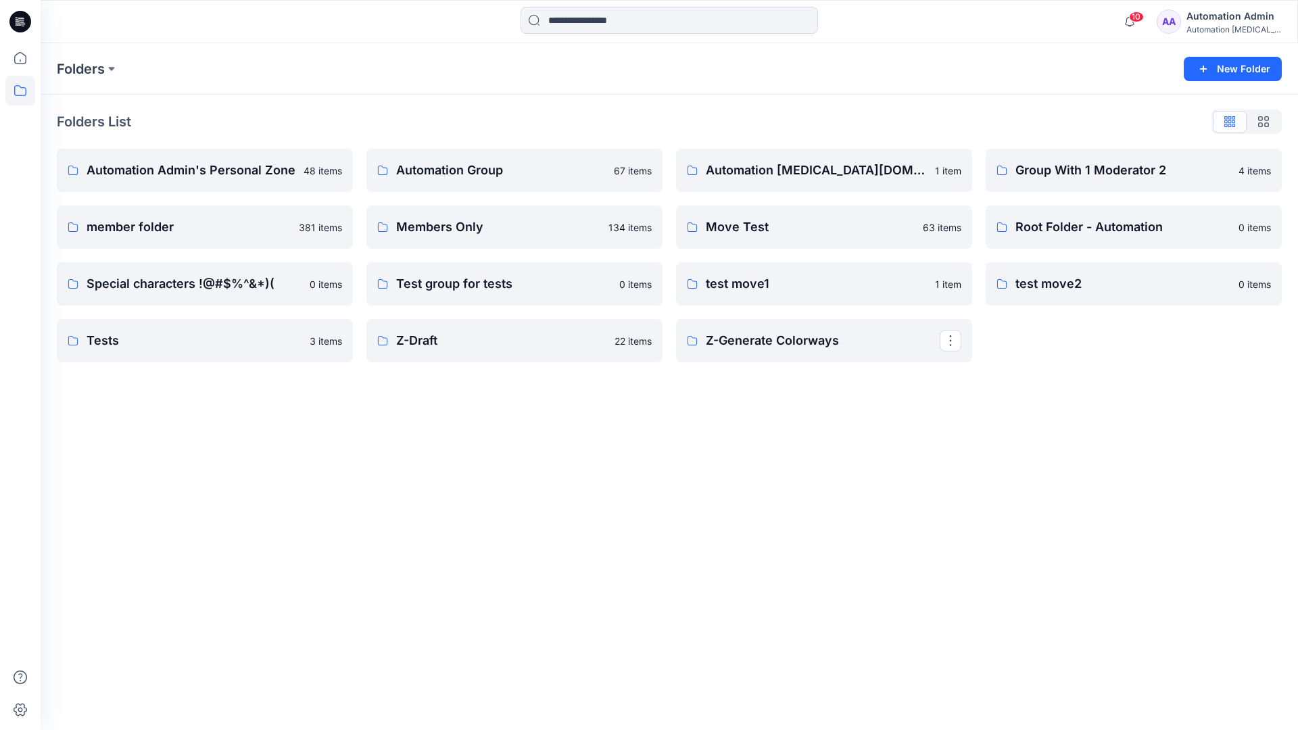
click at [1215, 21] on div "Automation Admin" at bounding box center [1234, 16] width 95 height 16
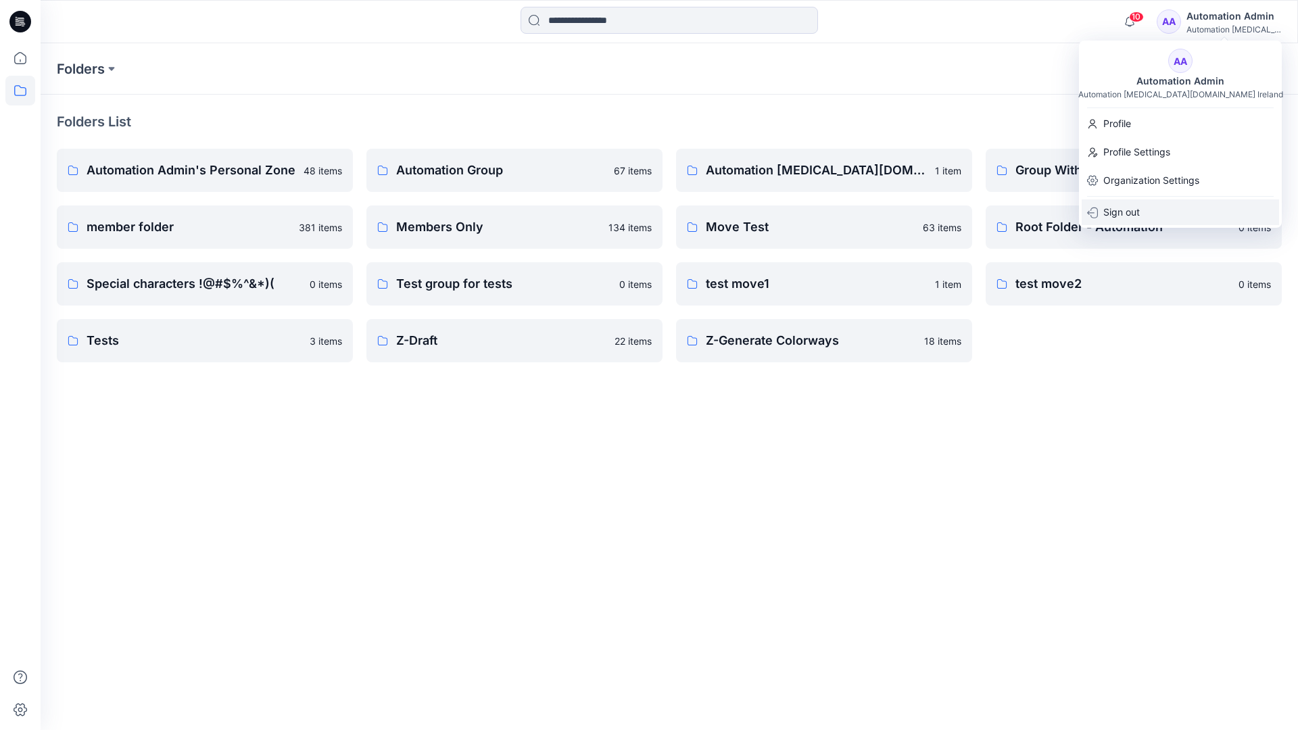
click at [1126, 220] on p "Sign out" at bounding box center [1121, 212] width 37 height 26
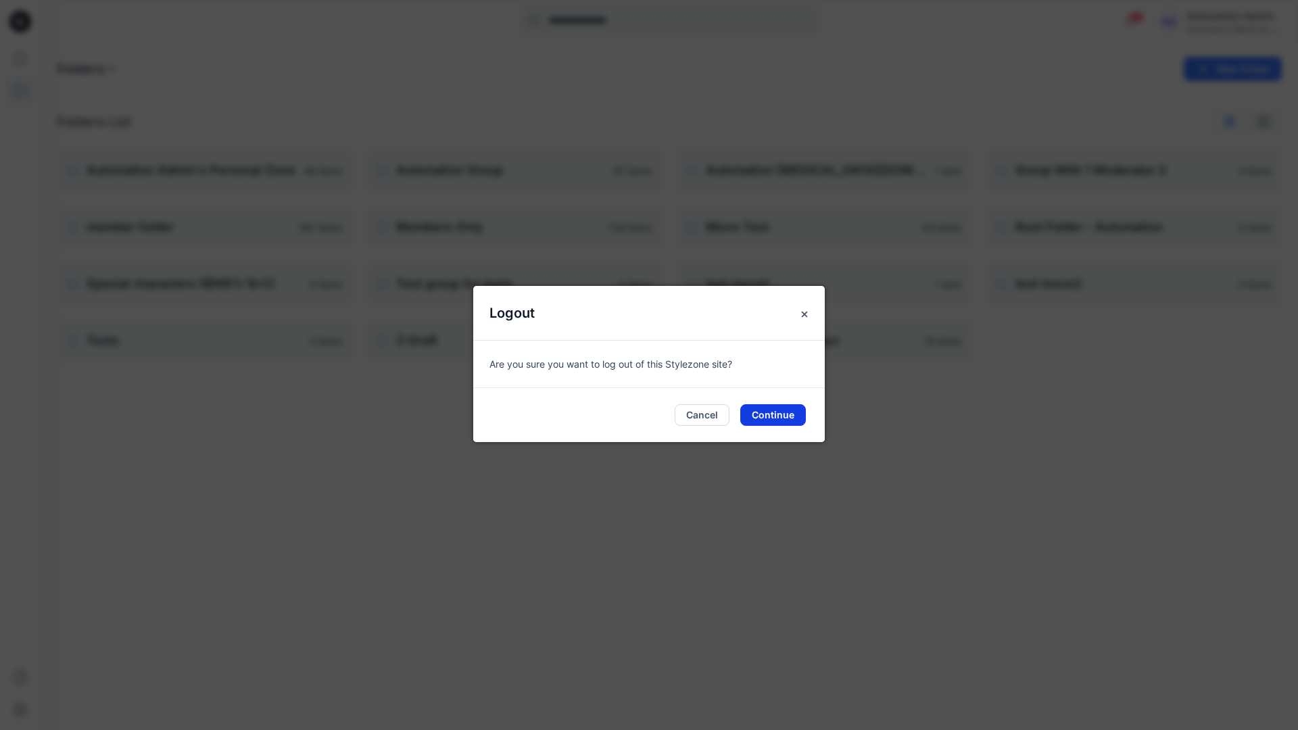
click at [787, 408] on button "Continue" at bounding box center [773, 415] width 66 height 22
